Goal: Information Seeking & Learning: Check status

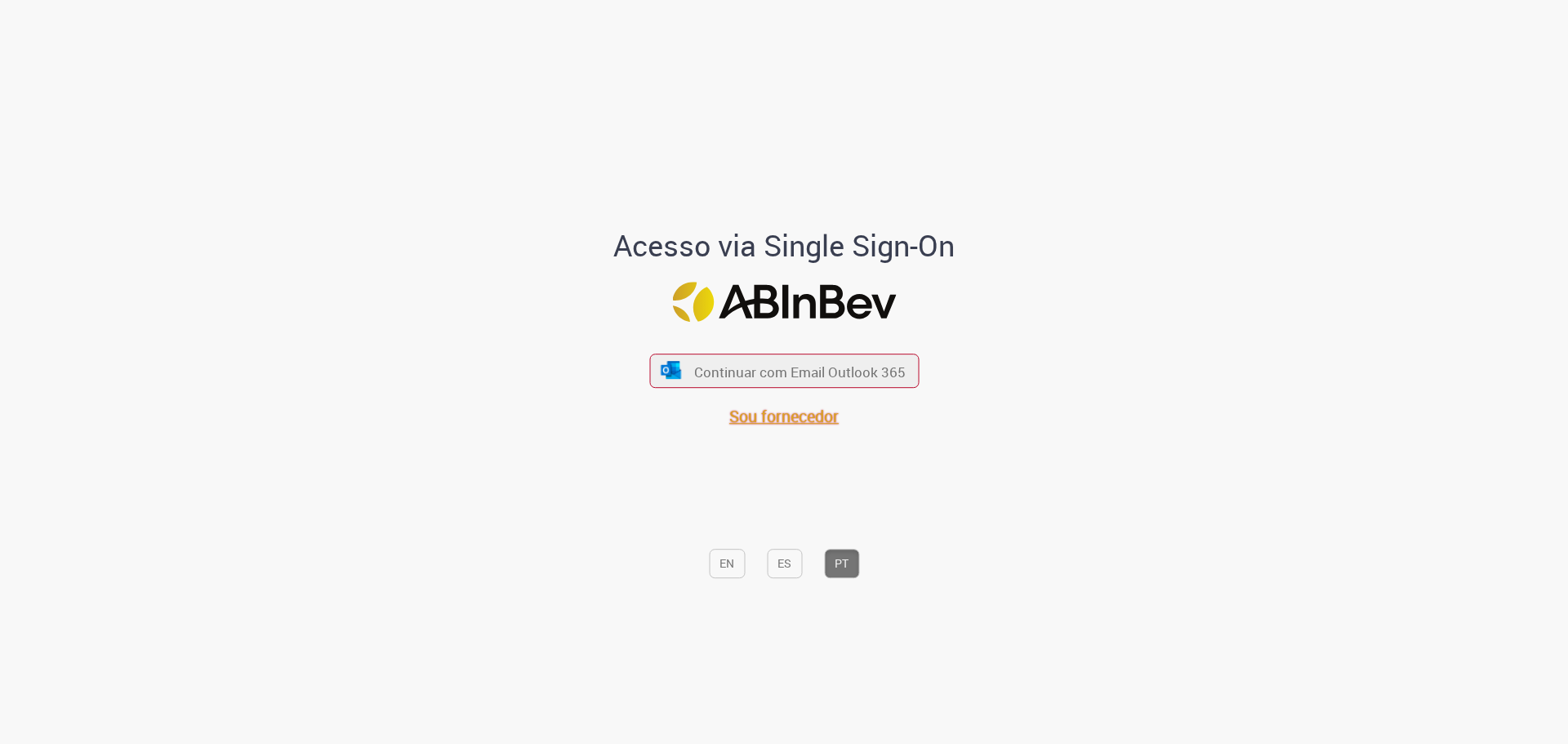
click at [791, 415] on font "Sou fornecedor" at bounding box center [784, 415] width 110 height 22
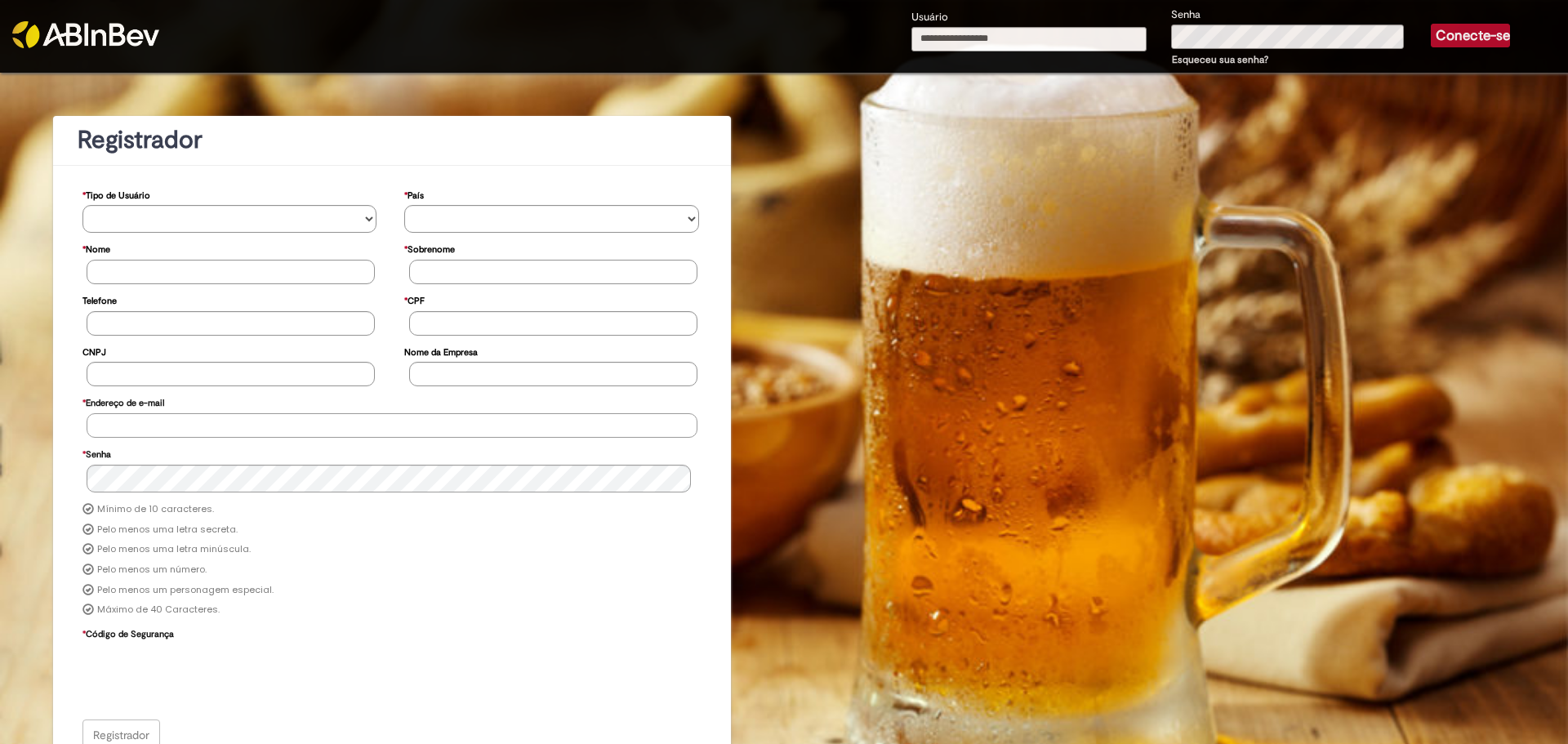
type input "**********"
click at [1444, 31] on font "Conecte-se" at bounding box center [1472, 36] width 74 height 17
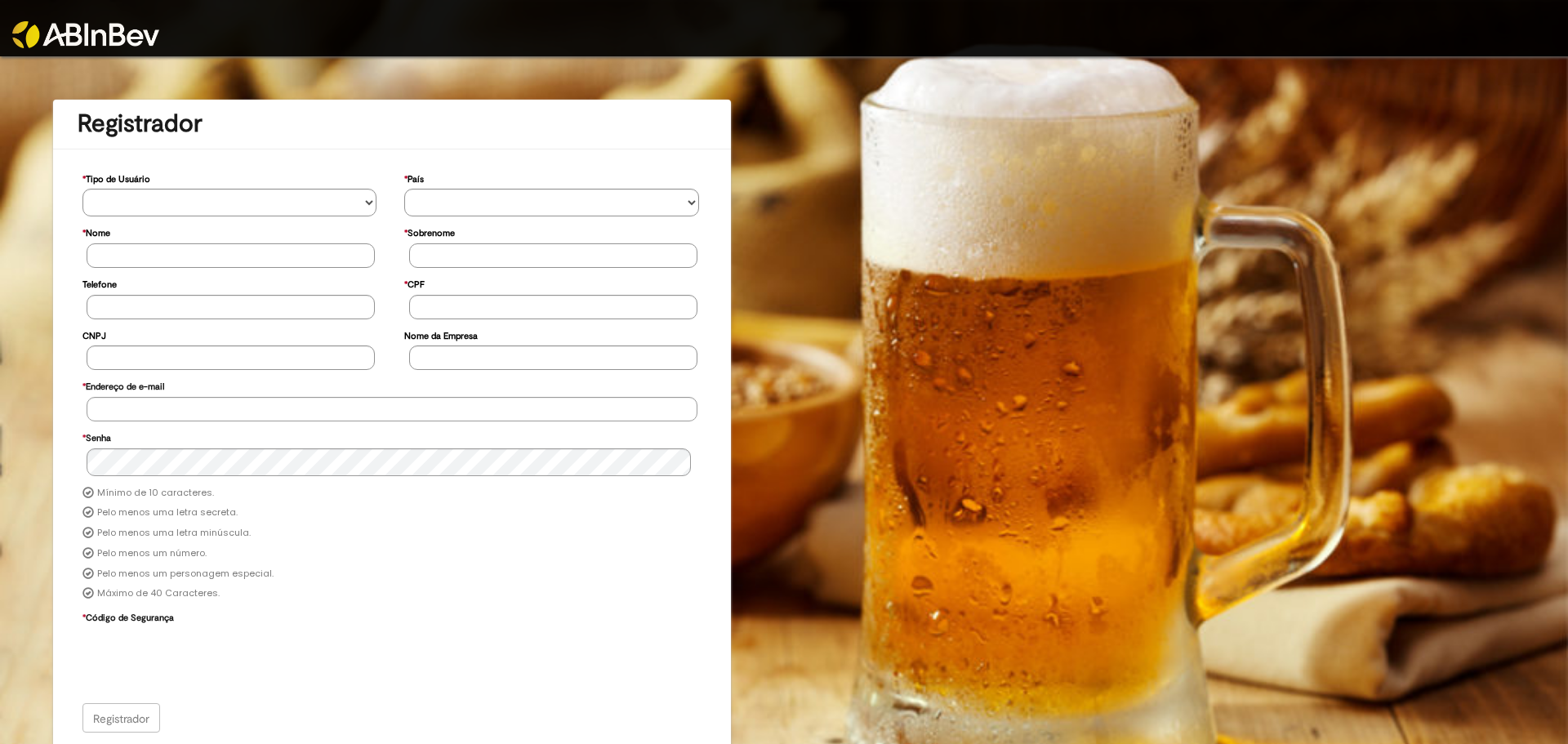
scroll to position [5, 0]
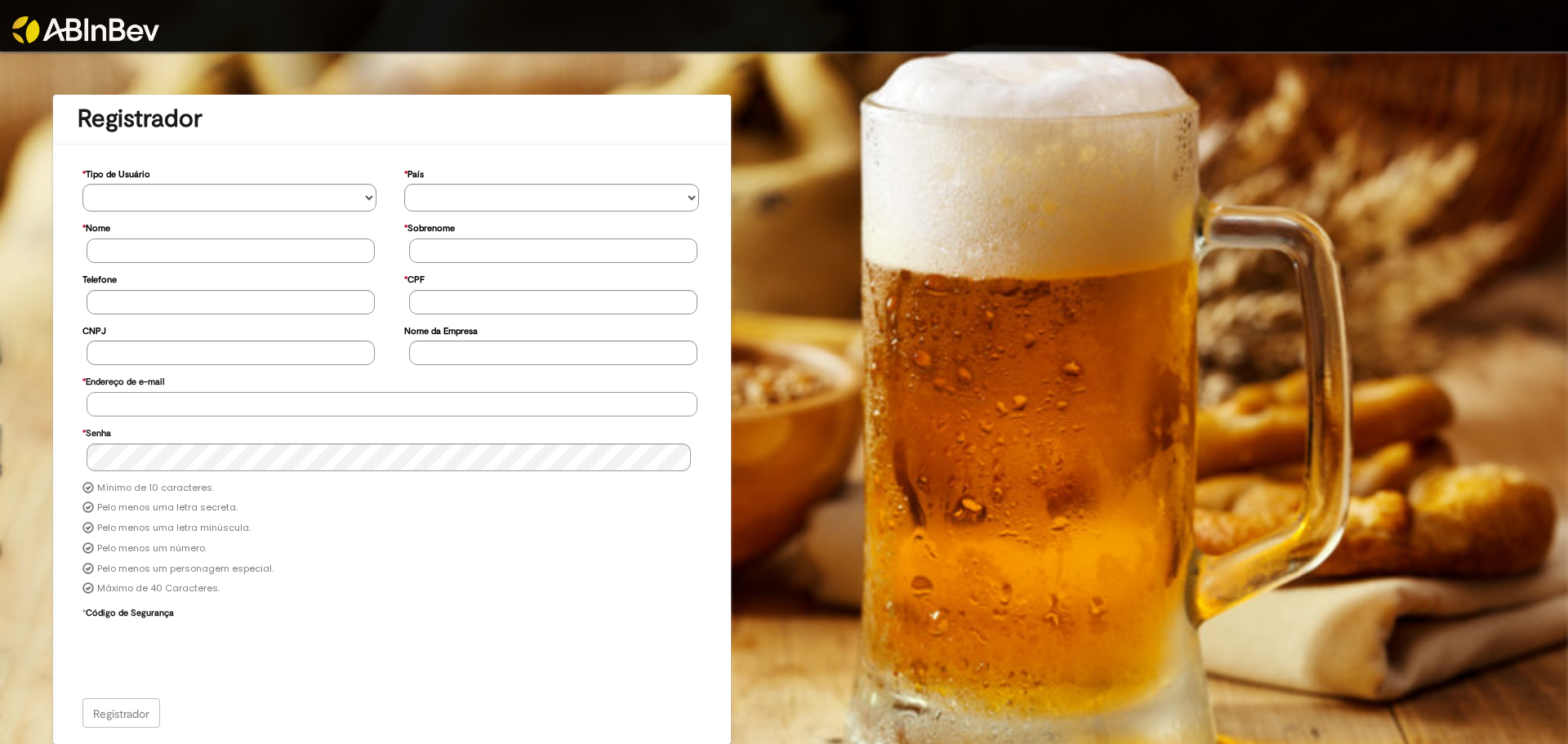
type input "**********"
click at [130, 720] on div "Registrador" at bounding box center [392, 713] width 620 height 29
click at [844, 493] on div "**********" at bounding box center [784, 398] width 1568 height 693
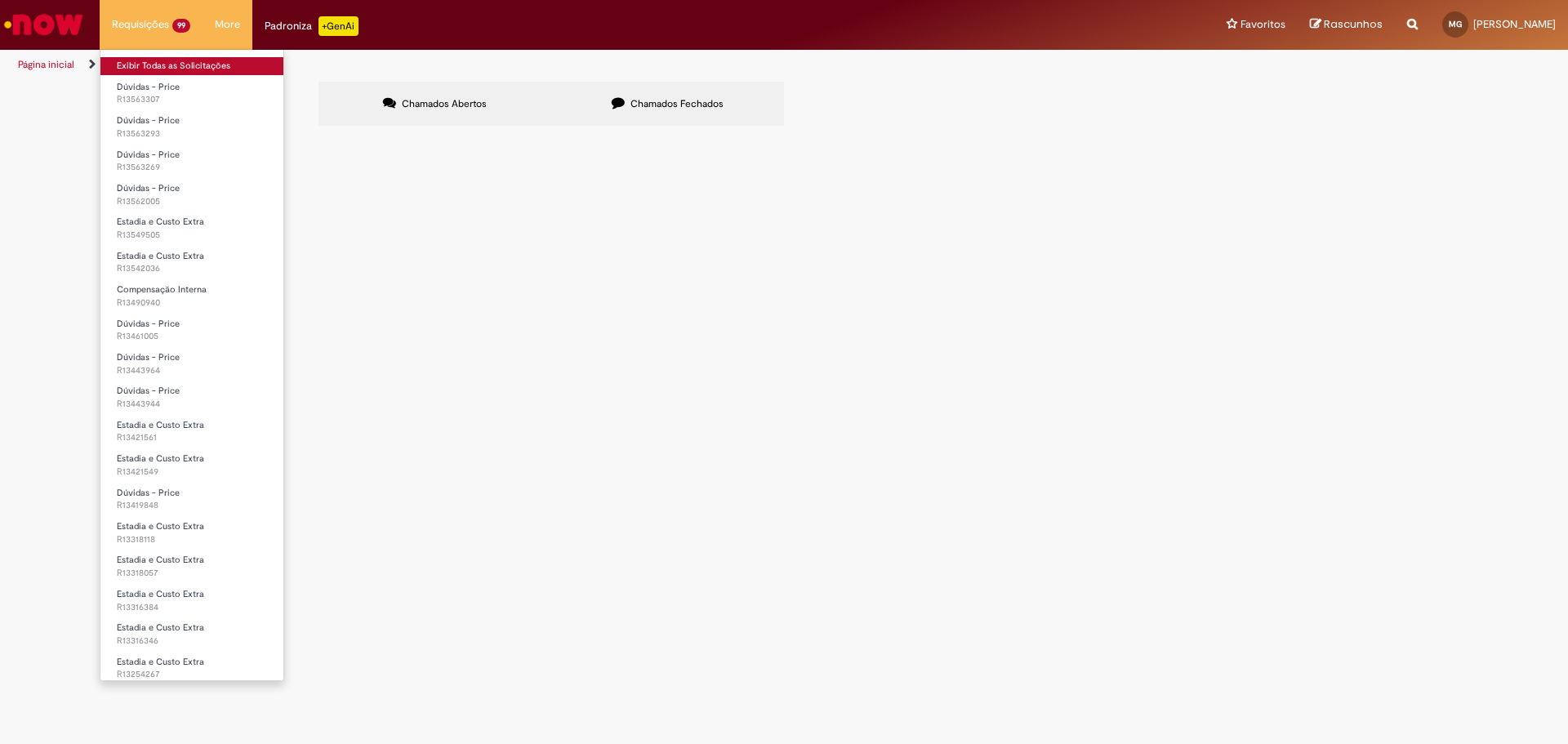
click at [131, 69] on link "Exibir Todas as Solicitações" at bounding box center [192, 66] width 183 height 18
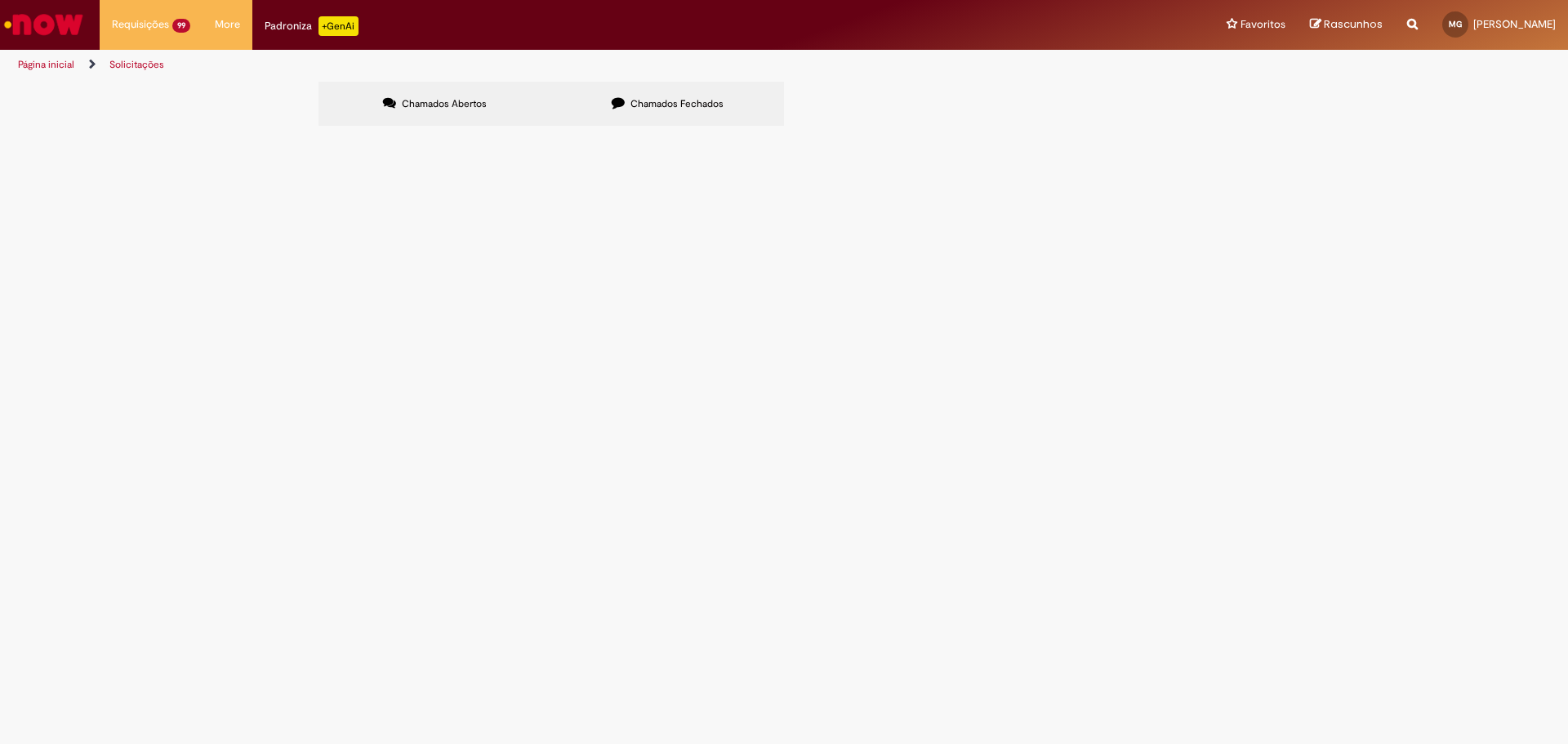
click at [704, 114] on label "Chamados Fechados" at bounding box center [668, 103] width 233 height 44
click at [0, 0] on link at bounding box center [0, 0] width 0 height 0
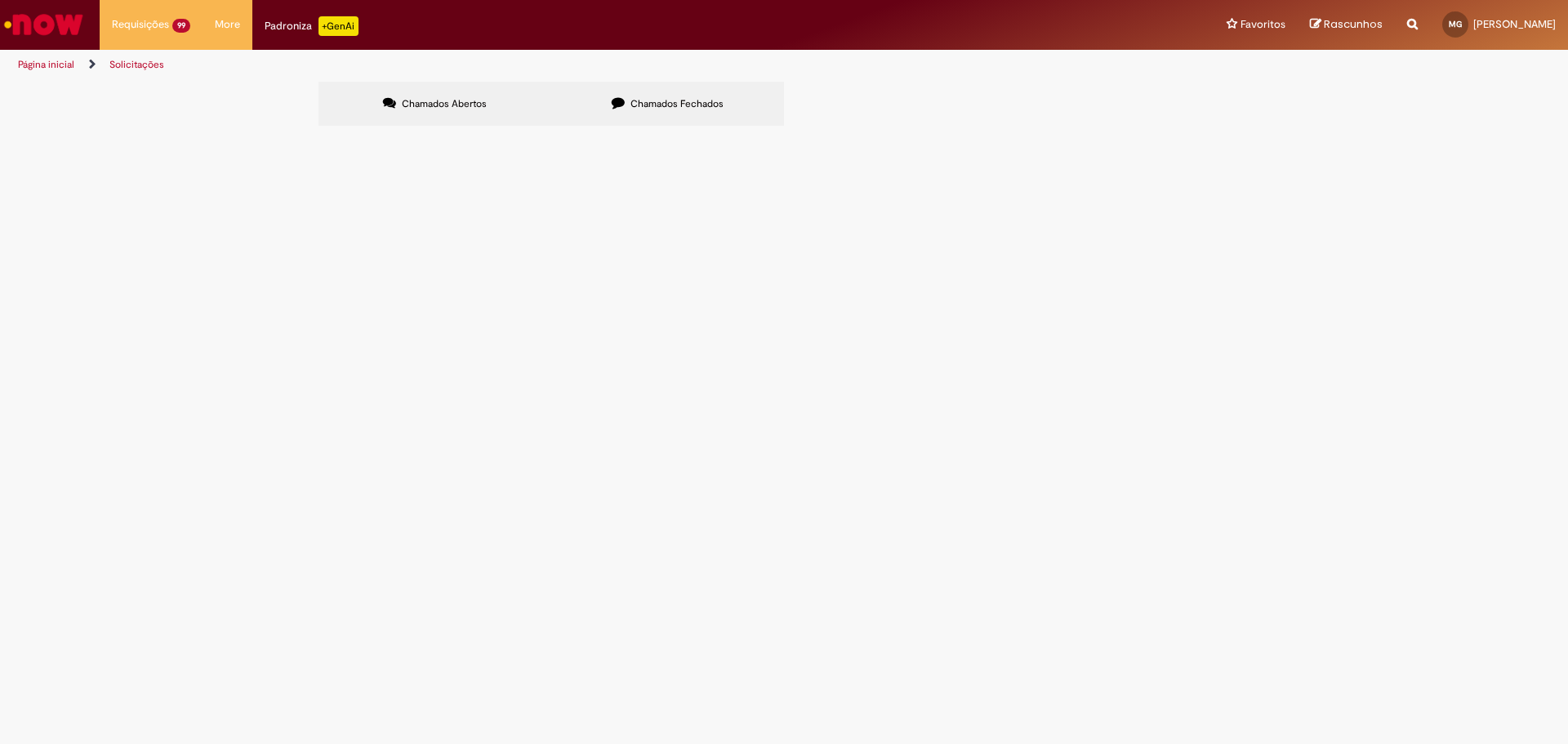
click at [0, 0] on span "FAVOR, ANALISAR AS OBSERVAÇÕES DO TERMO DE PENDÊNCIA 02 E TAMBÉM AS EVIDÊNCIAS …" at bounding box center [0, 0] width 0 height 0
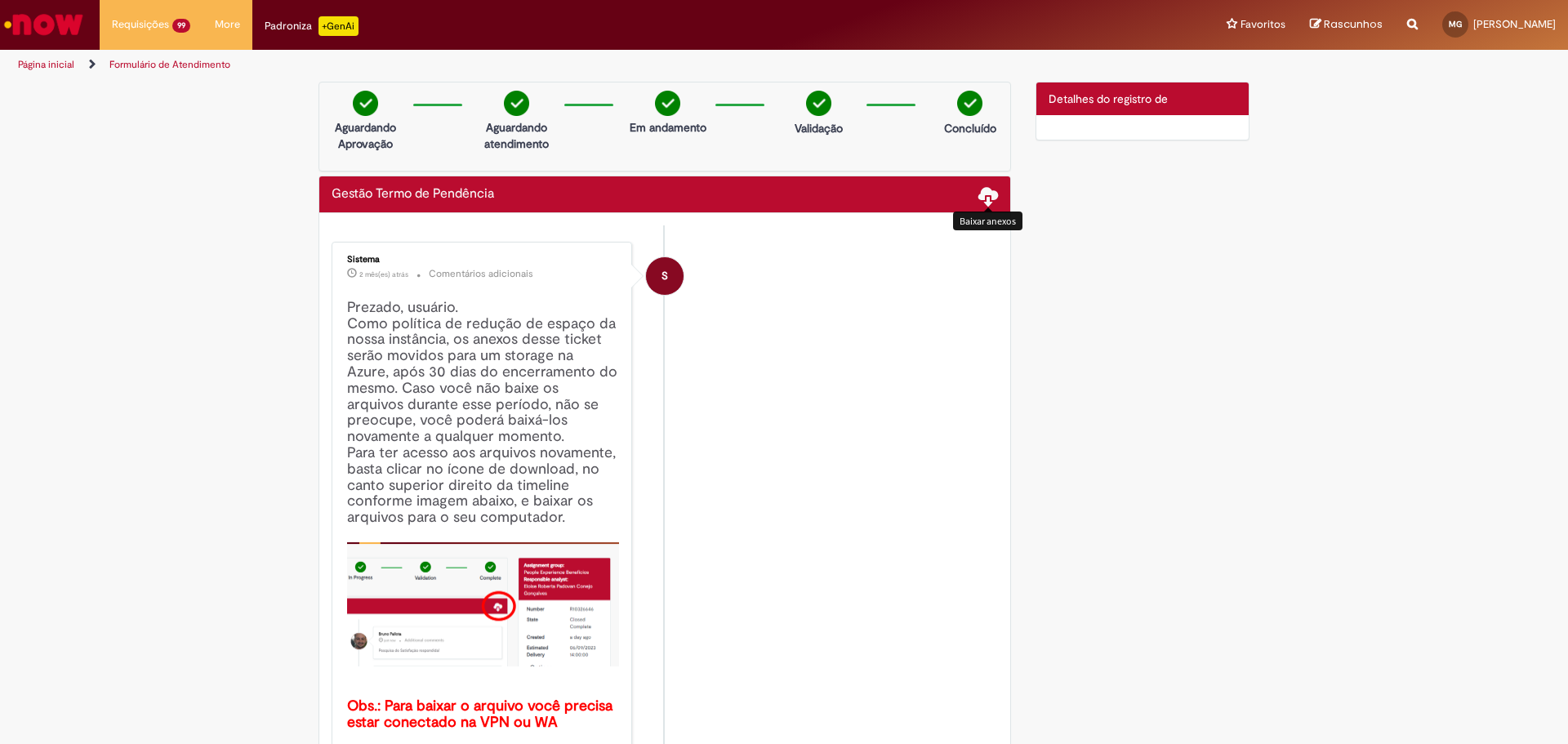
click at [978, 199] on span at bounding box center [988, 194] width 20 height 20
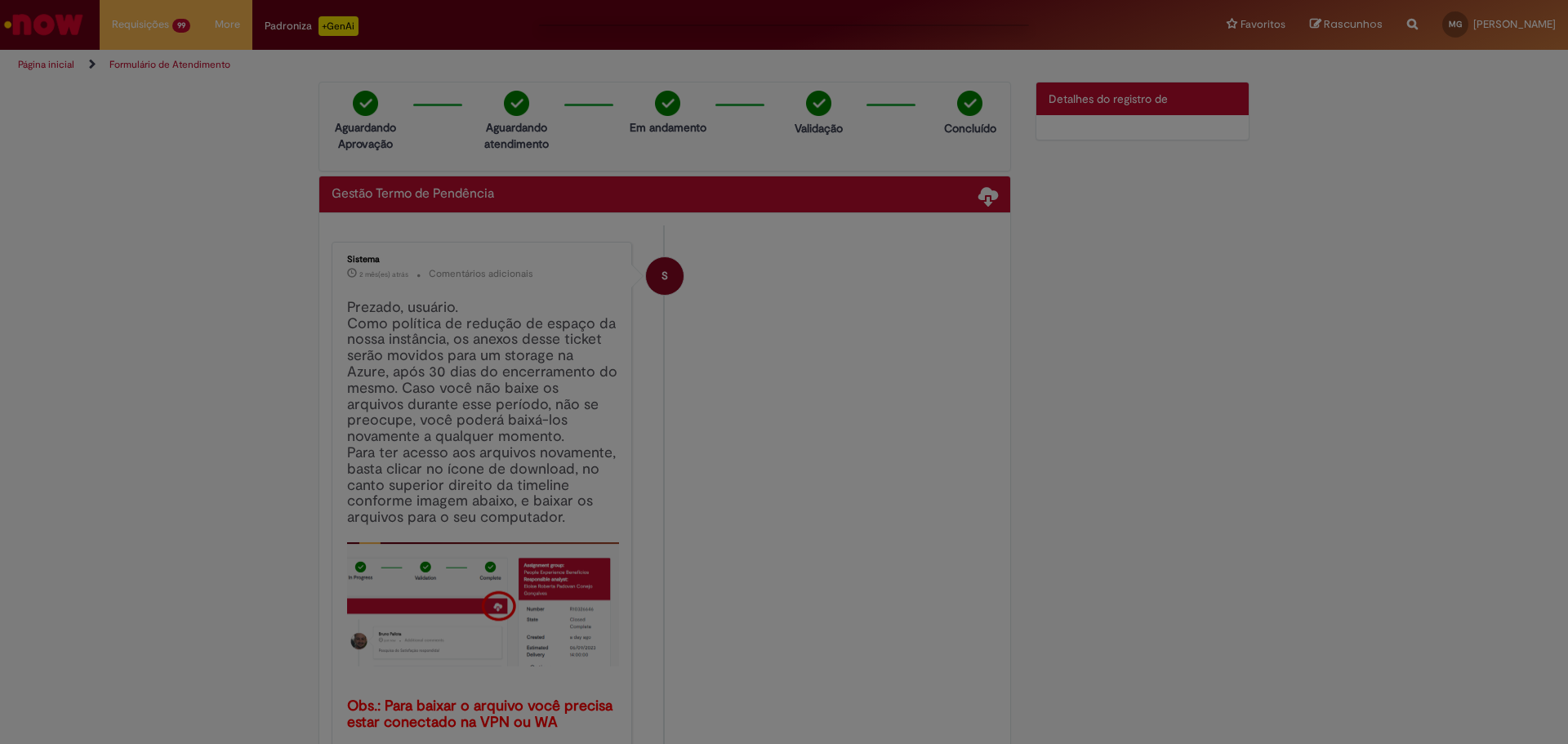
click at [748, 540] on div at bounding box center [784, 372] width 1568 height 744
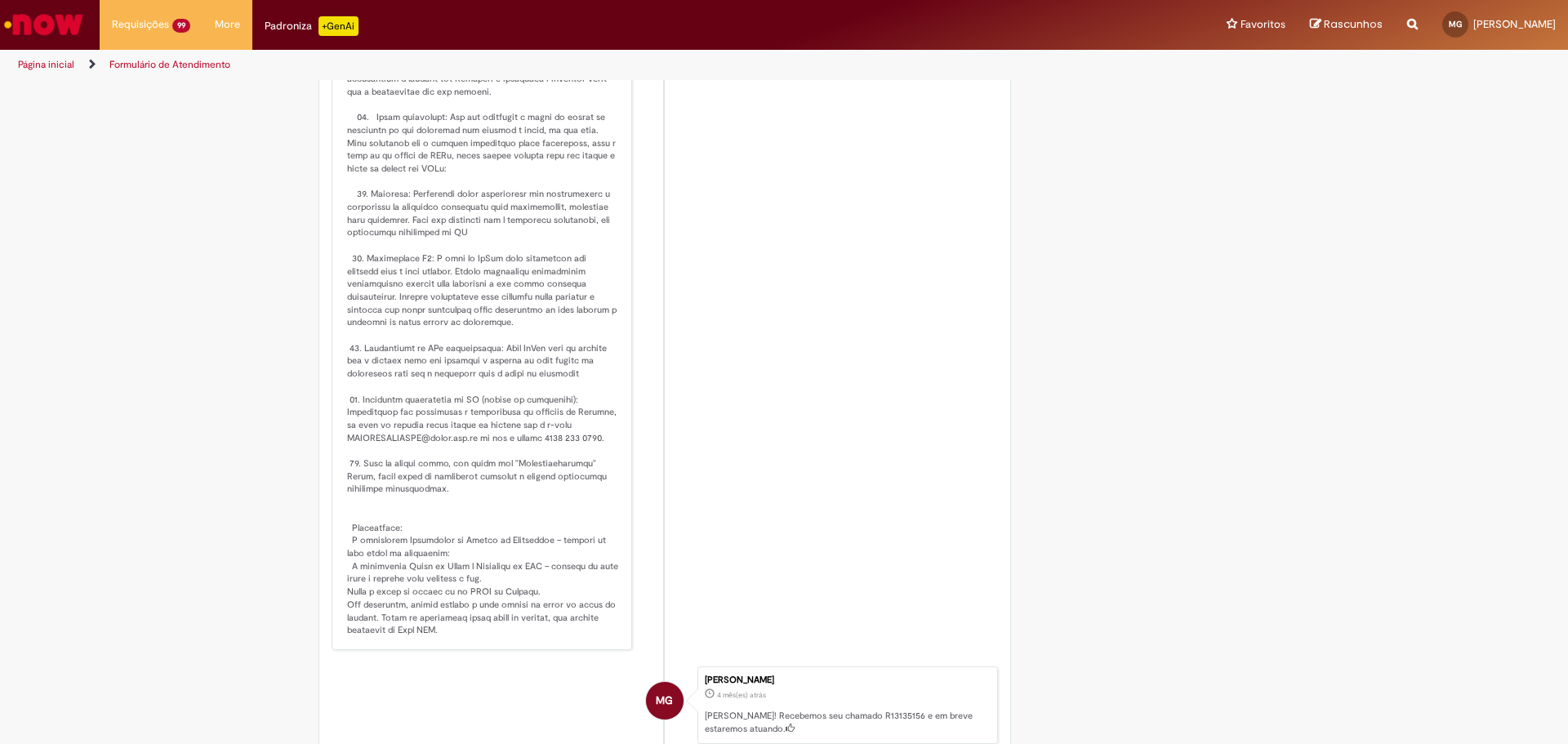
scroll to position [2732, 0]
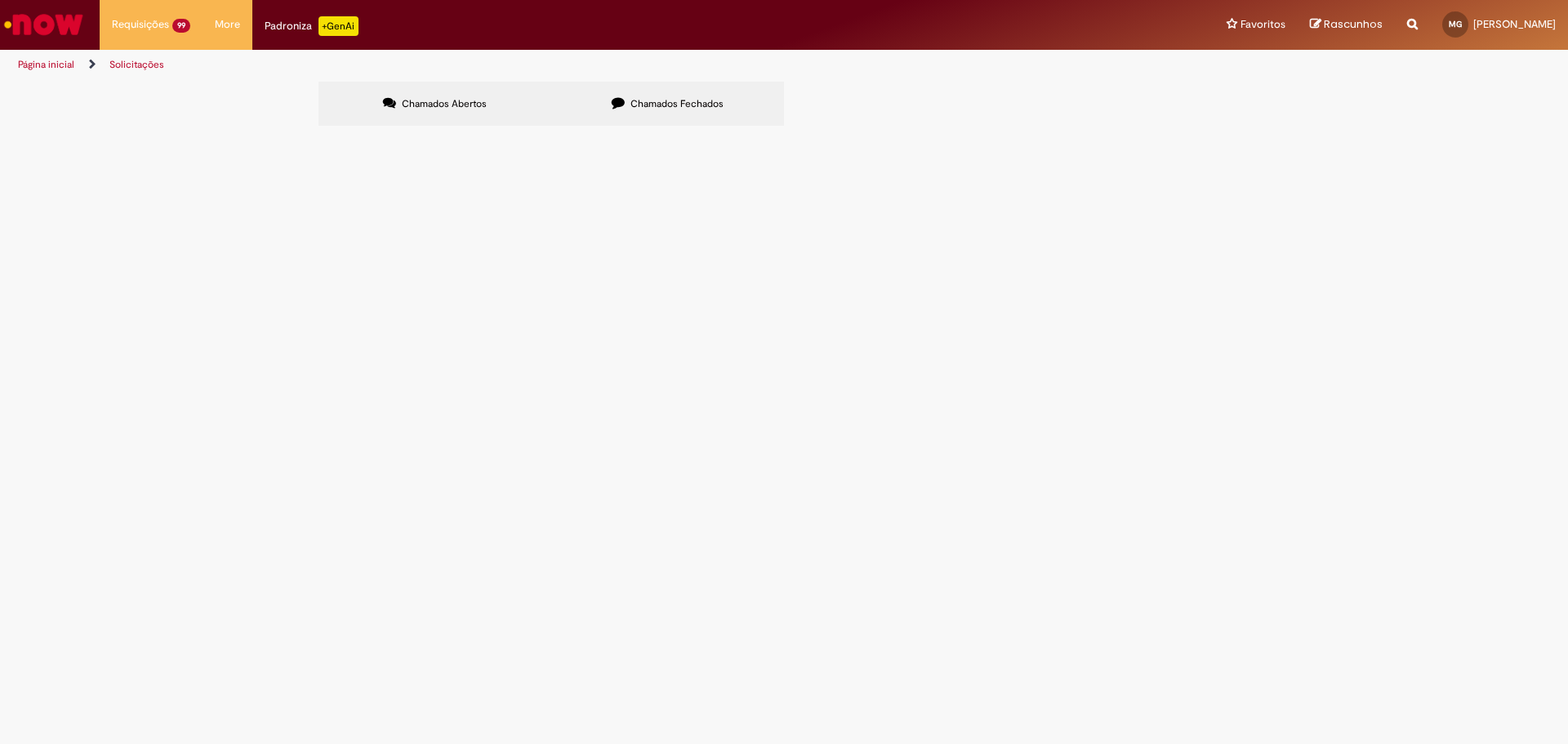
click at [706, 101] on span "Chamados Fechados" at bounding box center [676, 103] width 93 height 13
click at [0, 0] on link at bounding box center [0, 0] width 0 height 0
click at [0, 0] on input "Pesquisar" at bounding box center [0, 0] width 0 height 0
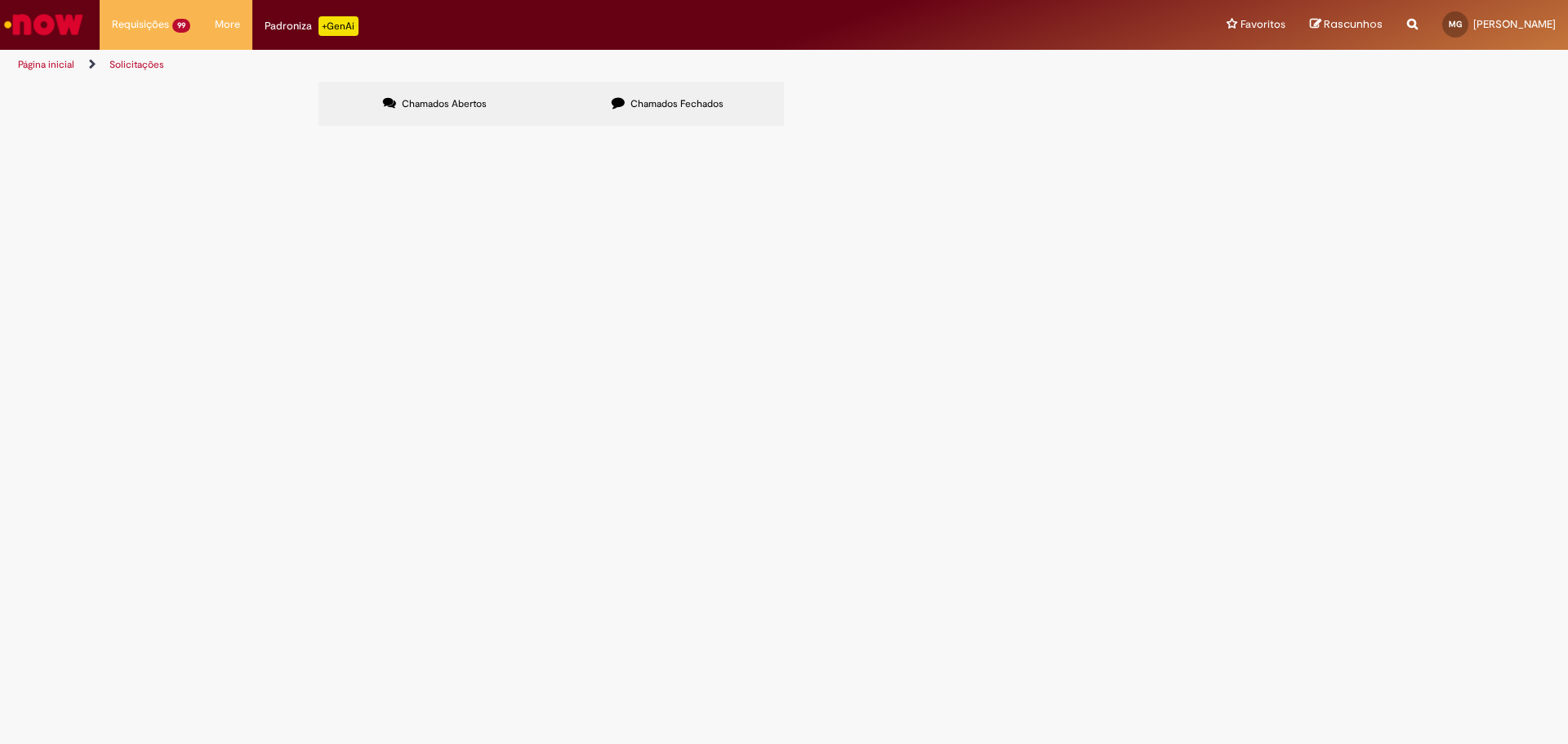
click at [0, 0] on button "Pesquisar" at bounding box center [0, 0] width 0 height 0
click at [0, 0] on button at bounding box center [0, 0] width 0 height 0
click at [0, 0] on link at bounding box center [0, 0] width 0 height 0
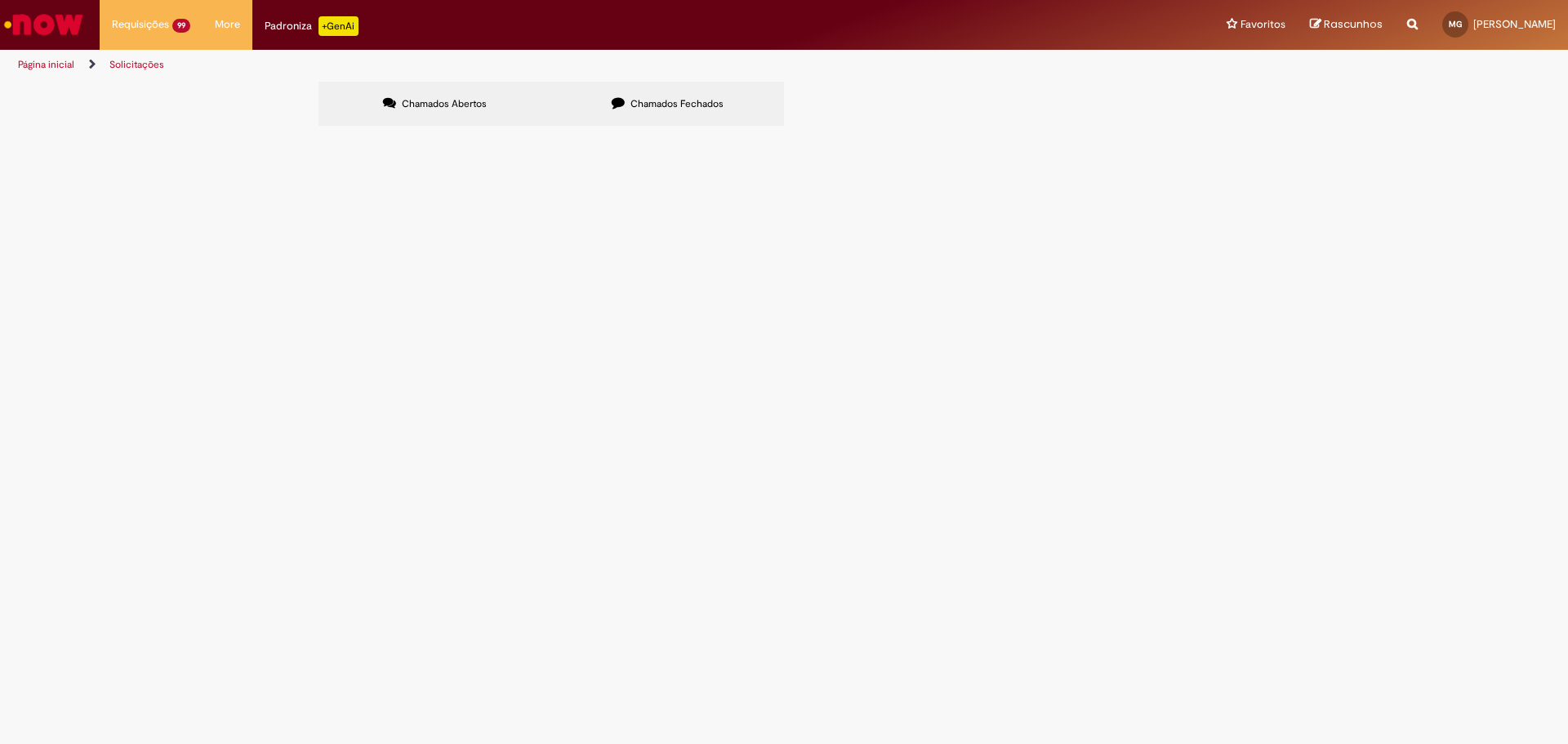
click at [0, 0] on link at bounding box center [0, 0] width 0 height 0
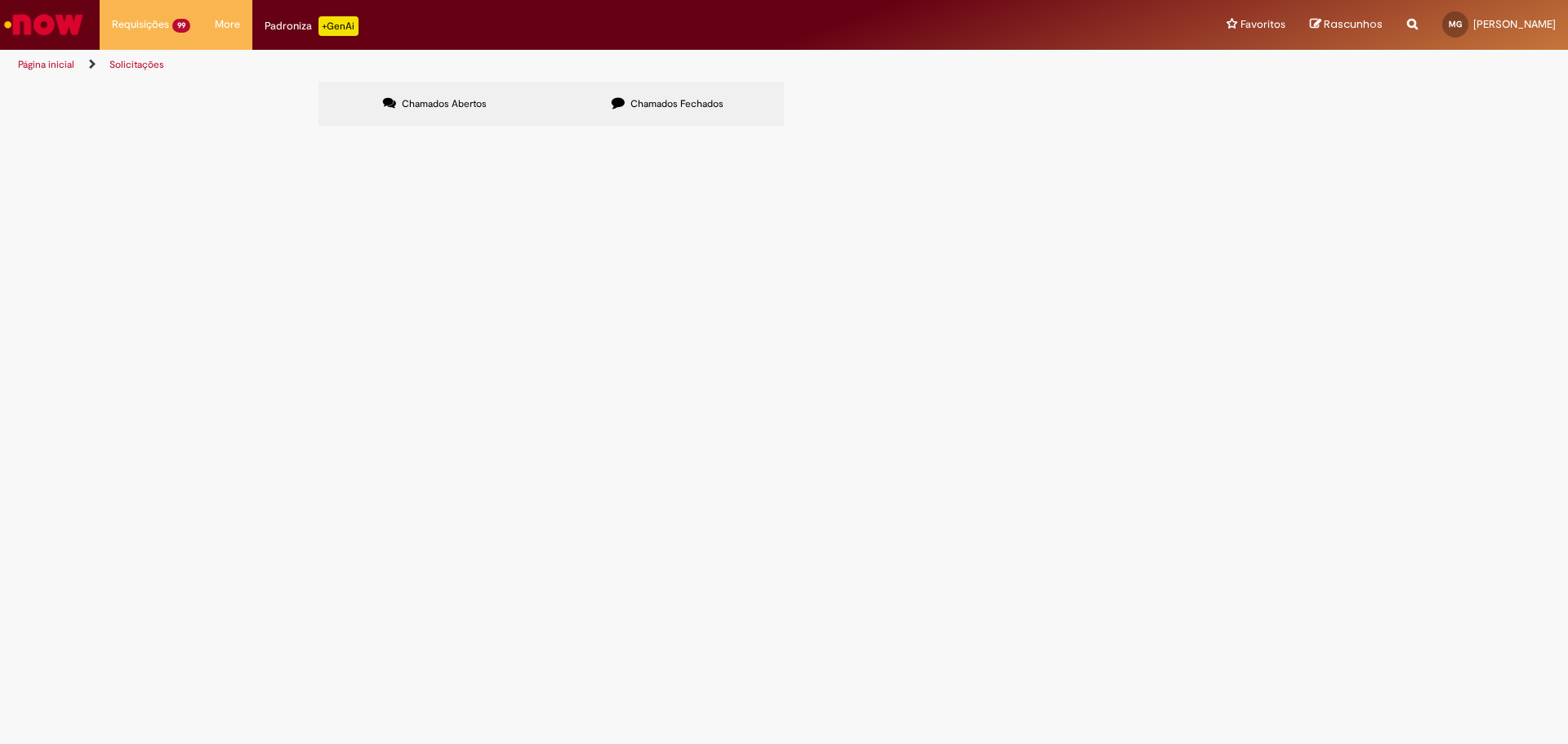
scroll to position [417, 0]
click at [0, 0] on span "Bloqueio R. CTE BLOQUEADO DESDE 07.2024" at bounding box center [0, 0] width 0 height 0
click at [0, 0] on span "20/05/2025 14:22:13" at bounding box center [0, 0] width 0 height 0
click at [0, 0] on tbody "R13190453 Estadia e Custo Extra Solucionado 22/07/2025 09:41:45 R13190587 Estad…" at bounding box center [0, 0] width 0 height 0
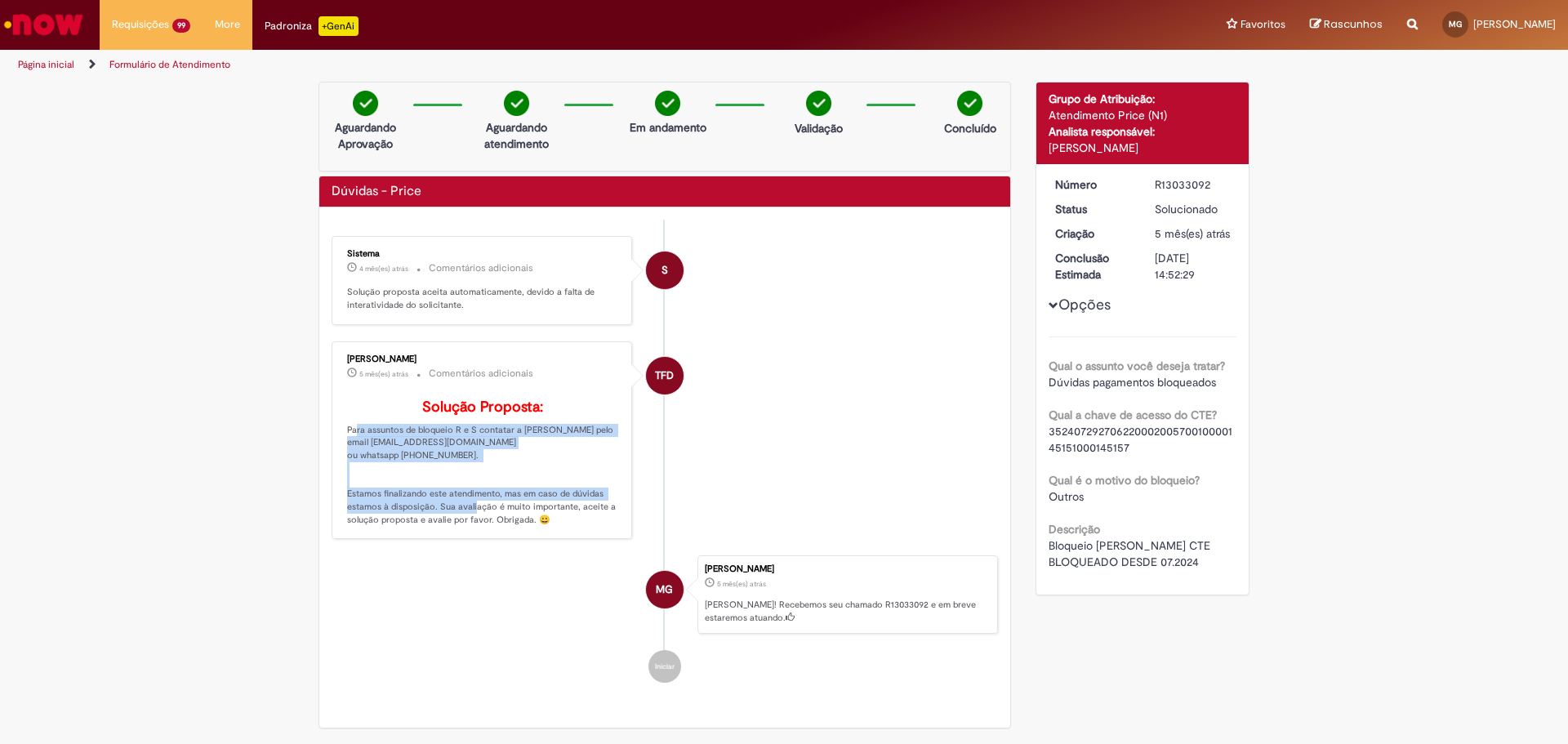
drag, startPoint x: 340, startPoint y: 363, endPoint x: 536, endPoint y: 600, distance: 307.5
click at [530, 575] on ul "S Sistema 4 mês(es) atrás 4 meses atrás Comentários adicionais Solução proposta…" at bounding box center [665, 459] width 667 height 480
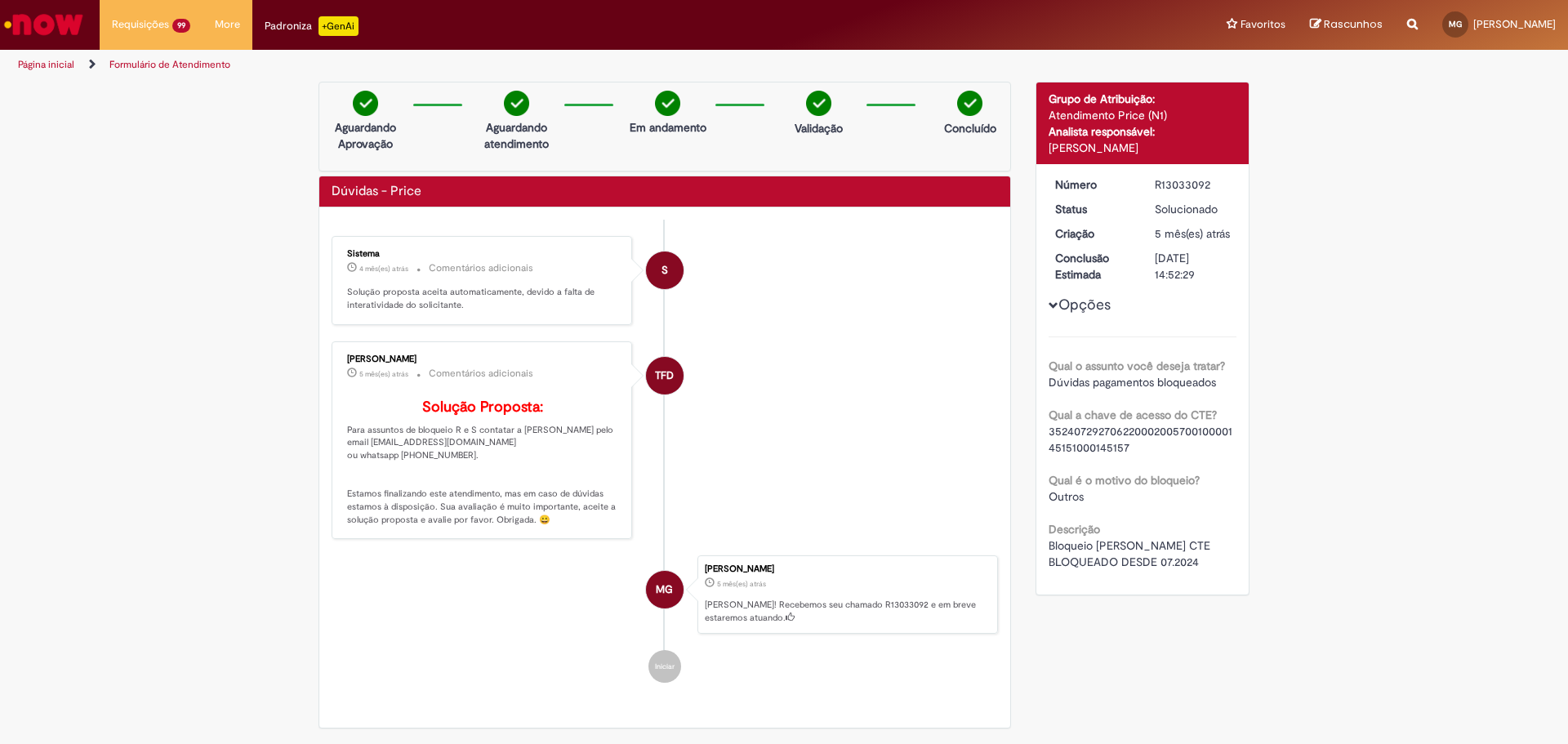
click at [542, 683] on li "Iniciar" at bounding box center [665, 666] width 667 height 33
drag, startPoint x: 361, startPoint y: 291, endPoint x: 546, endPoint y: 310, distance: 186.0
click at [546, 310] on p "Solução proposta aceita automaticamente, devido a falta de interatividade do so…" at bounding box center [484, 298] width 272 height 25
click at [43, 66] on link "Página inicial" at bounding box center [46, 65] width 56 height 13
